Goal: Find specific page/section: Find specific page/section

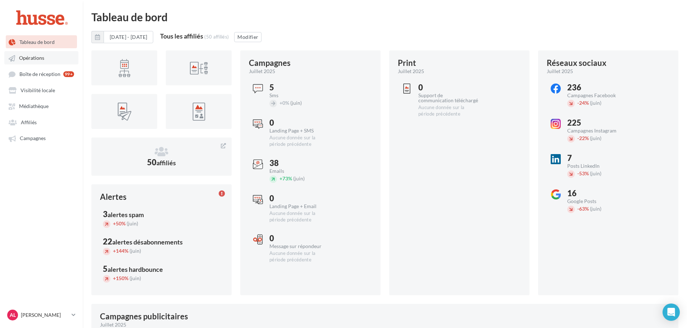
click at [36, 58] on span "Opérations" at bounding box center [31, 58] width 25 height 6
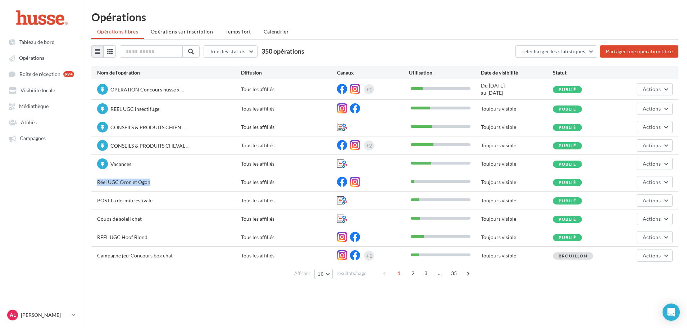
drag, startPoint x: 98, startPoint y: 183, endPoint x: 153, endPoint y: 186, distance: 54.7
click at [153, 186] on div "Réel UGC Oron et Ogon" at bounding box center [169, 182] width 144 height 9
click at [152, 187] on div "Réel UGC Oron et Ogon" at bounding box center [169, 182] width 144 height 9
click at [45, 139] on span "Campagnes" at bounding box center [33, 138] width 26 height 6
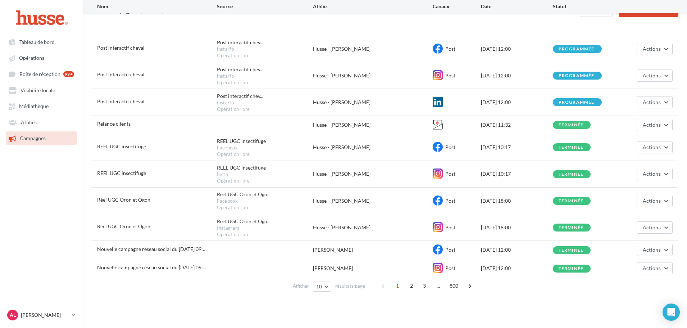
scroll to position [64, 0]
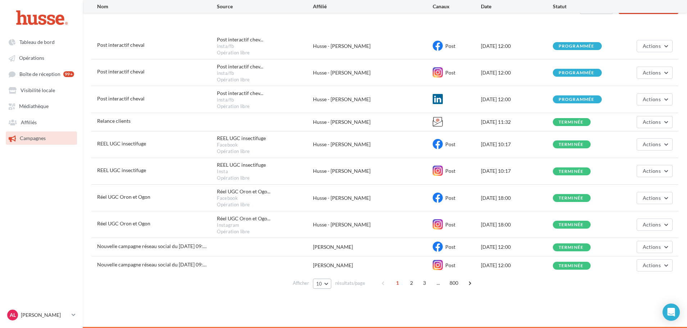
click at [325, 285] on button "10" at bounding box center [322, 283] width 18 height 10
click at [325, 269] on span "100" at bounding box center [323, 270] width 9 height 6
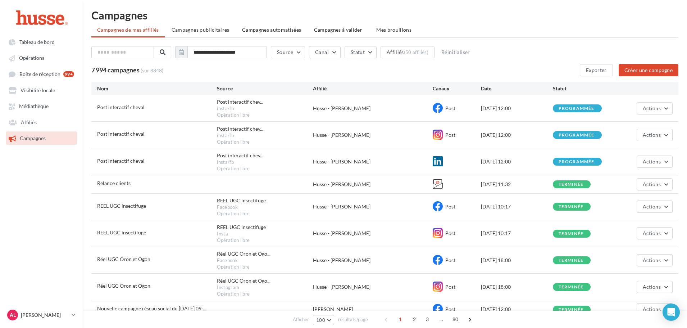
scroll to position [0, 0]
